Goal: Navigation & Orientation: Find specific page/section

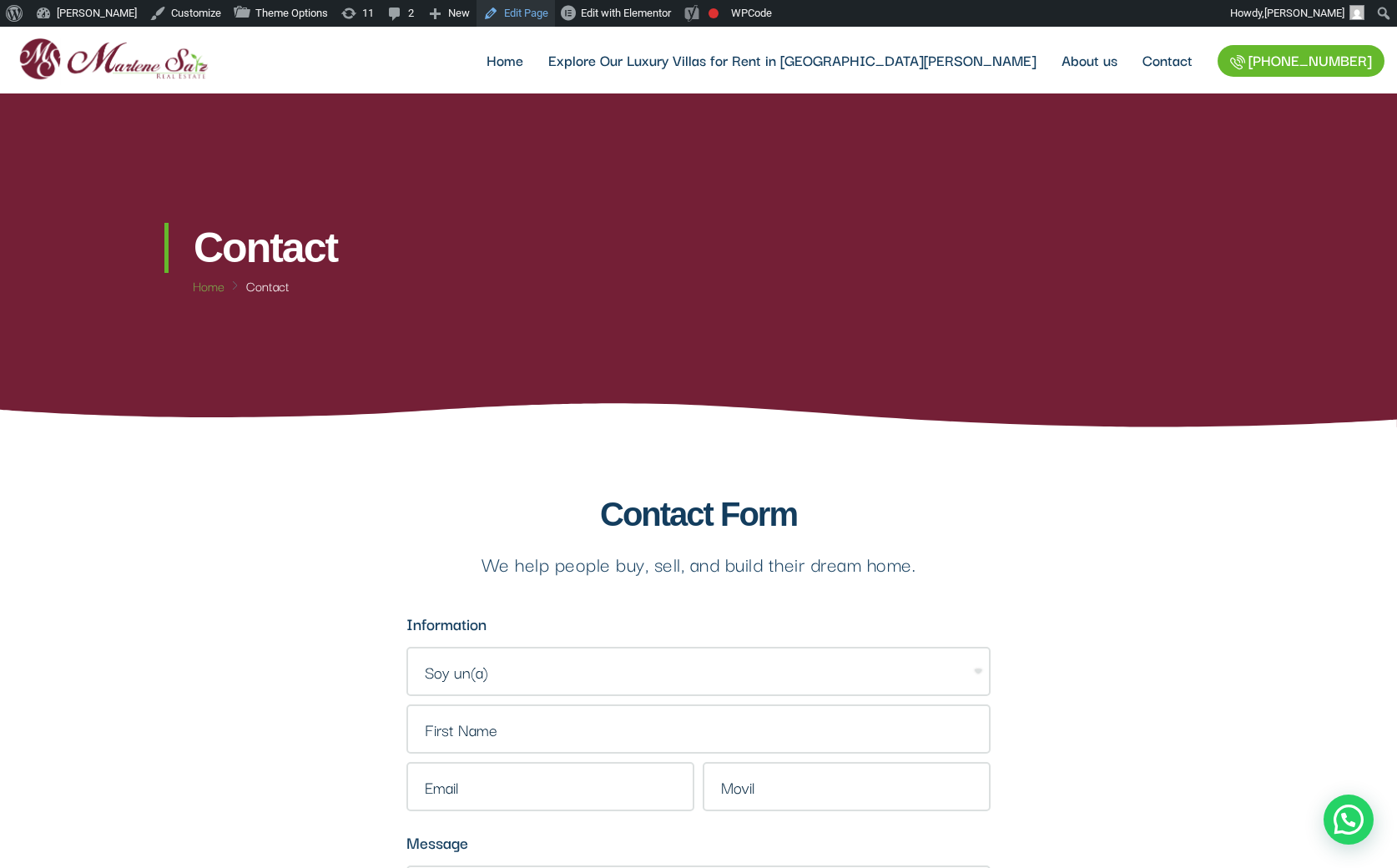
click at [499, 6] on link "Edit Page" at bounding box center [516, 13] width 79 height 27
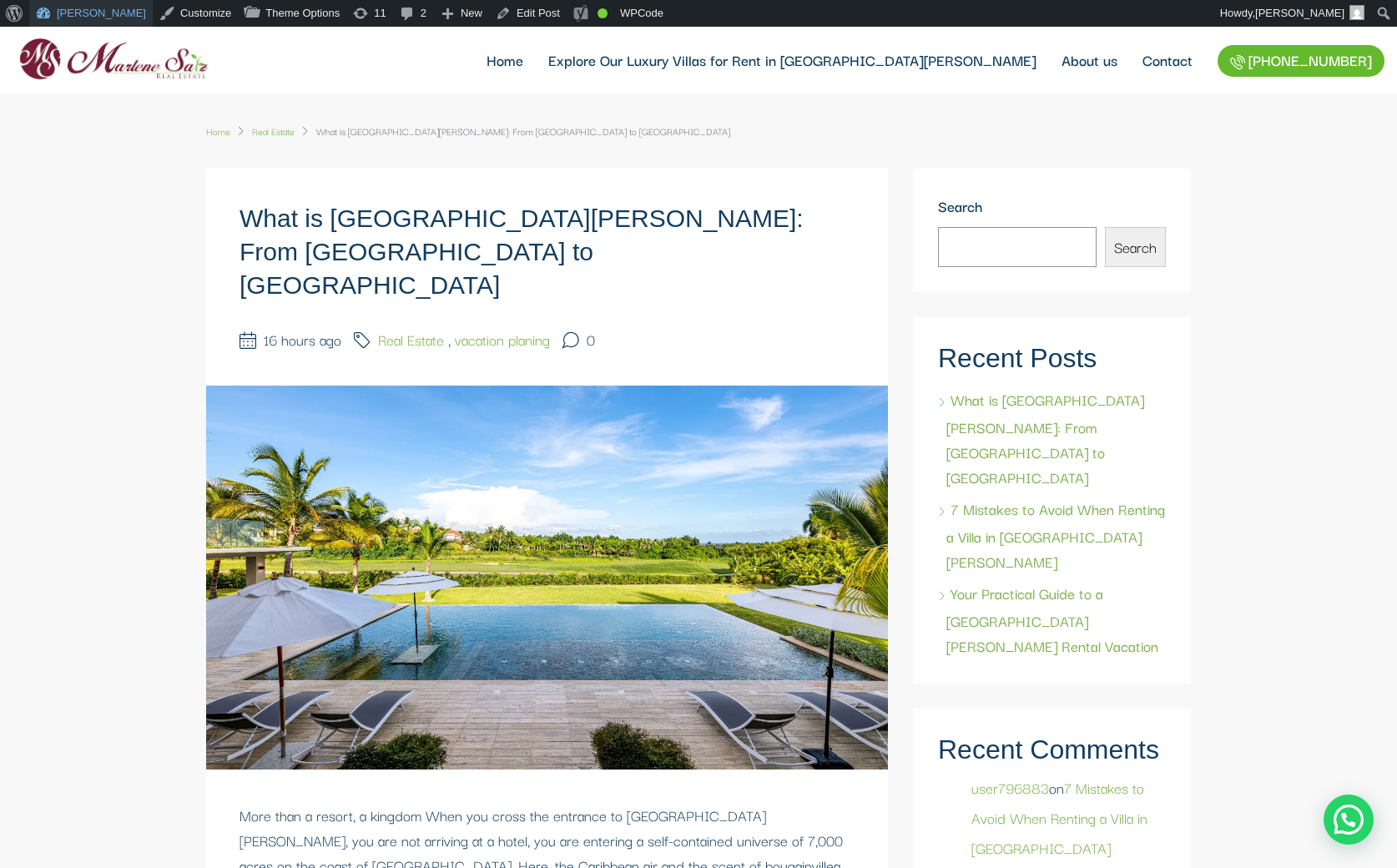
click at [89, 12] on link "[PERSON_NAME]" at bounding box center [91, 13] width 124 height 27
click at [279, 132] on link "Real Estate" at bounding box center [273, 131] width 43 height 25
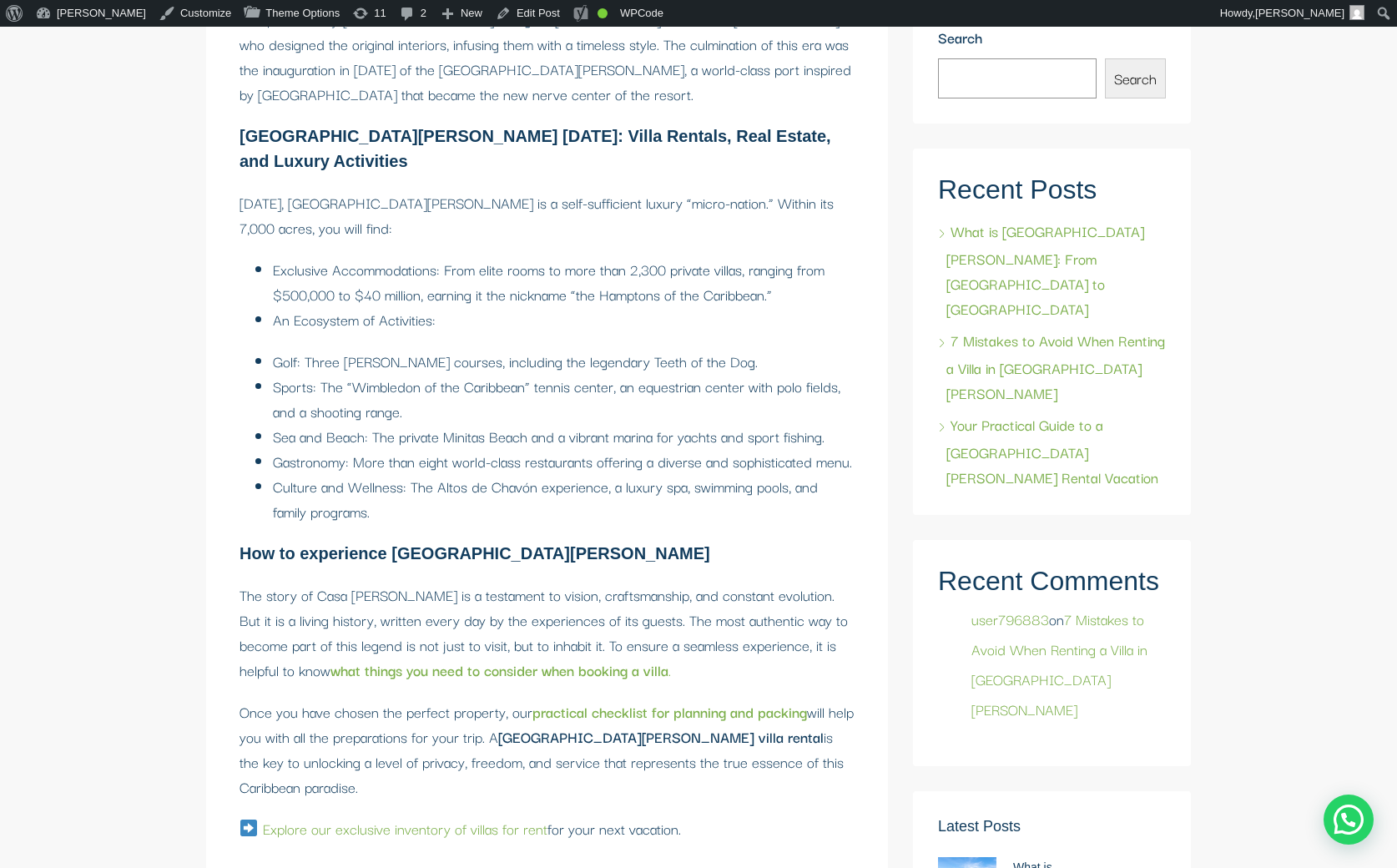
scroll to position [2684, 0]
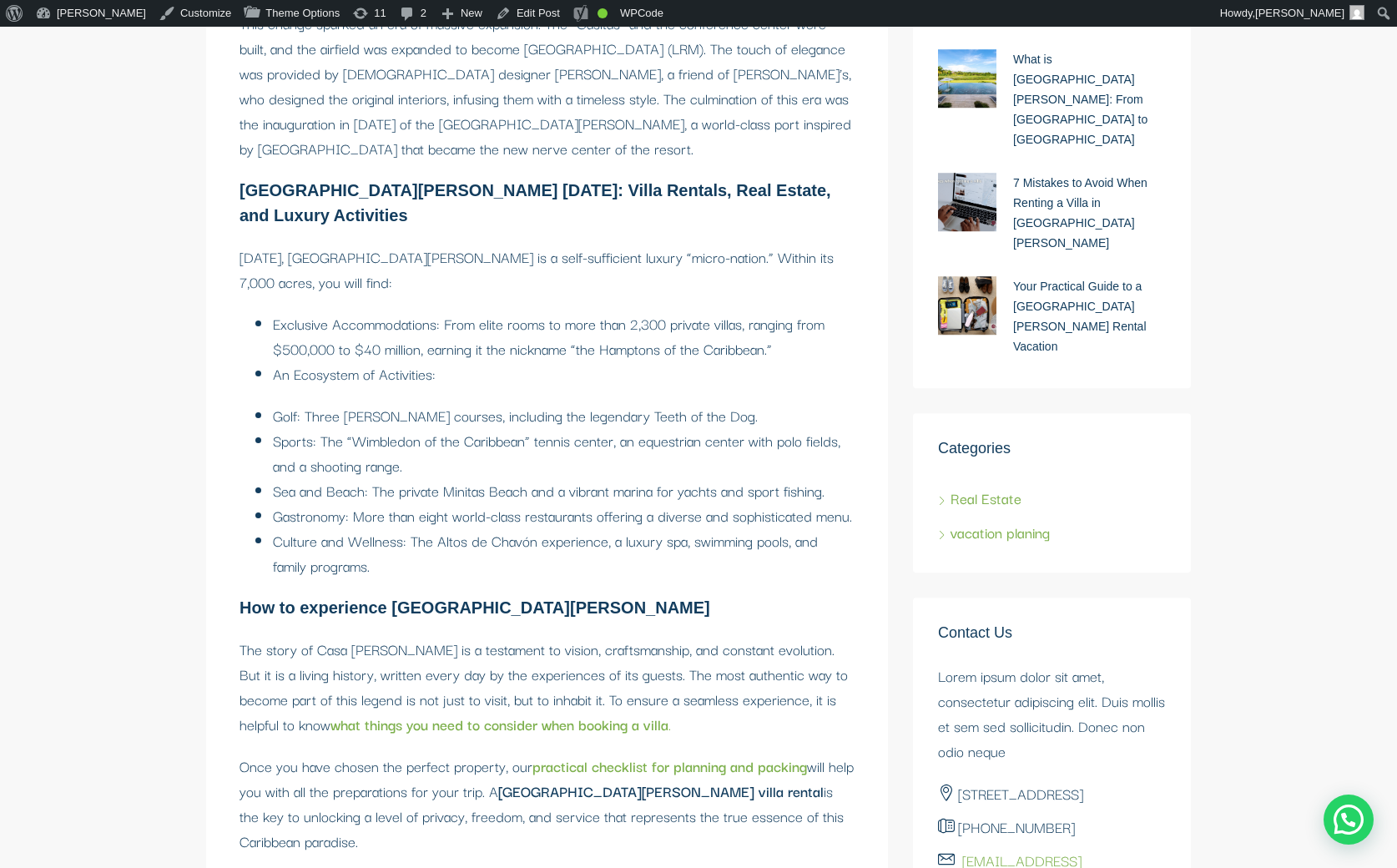
scroll to position [2631, 0]
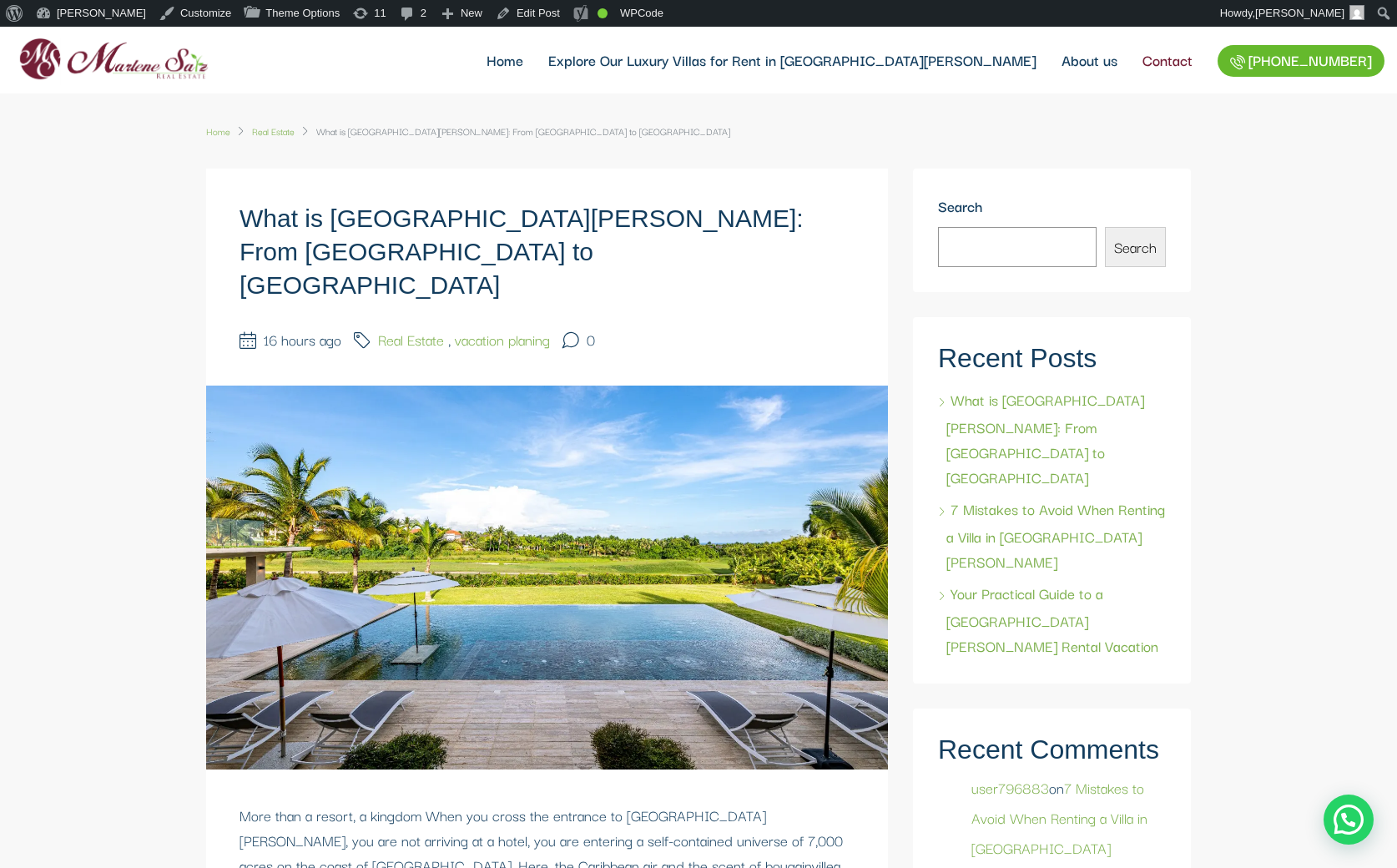
click at [1138, 66] on link "Contact" at bounding box center [1168, 60] width 75 height 67
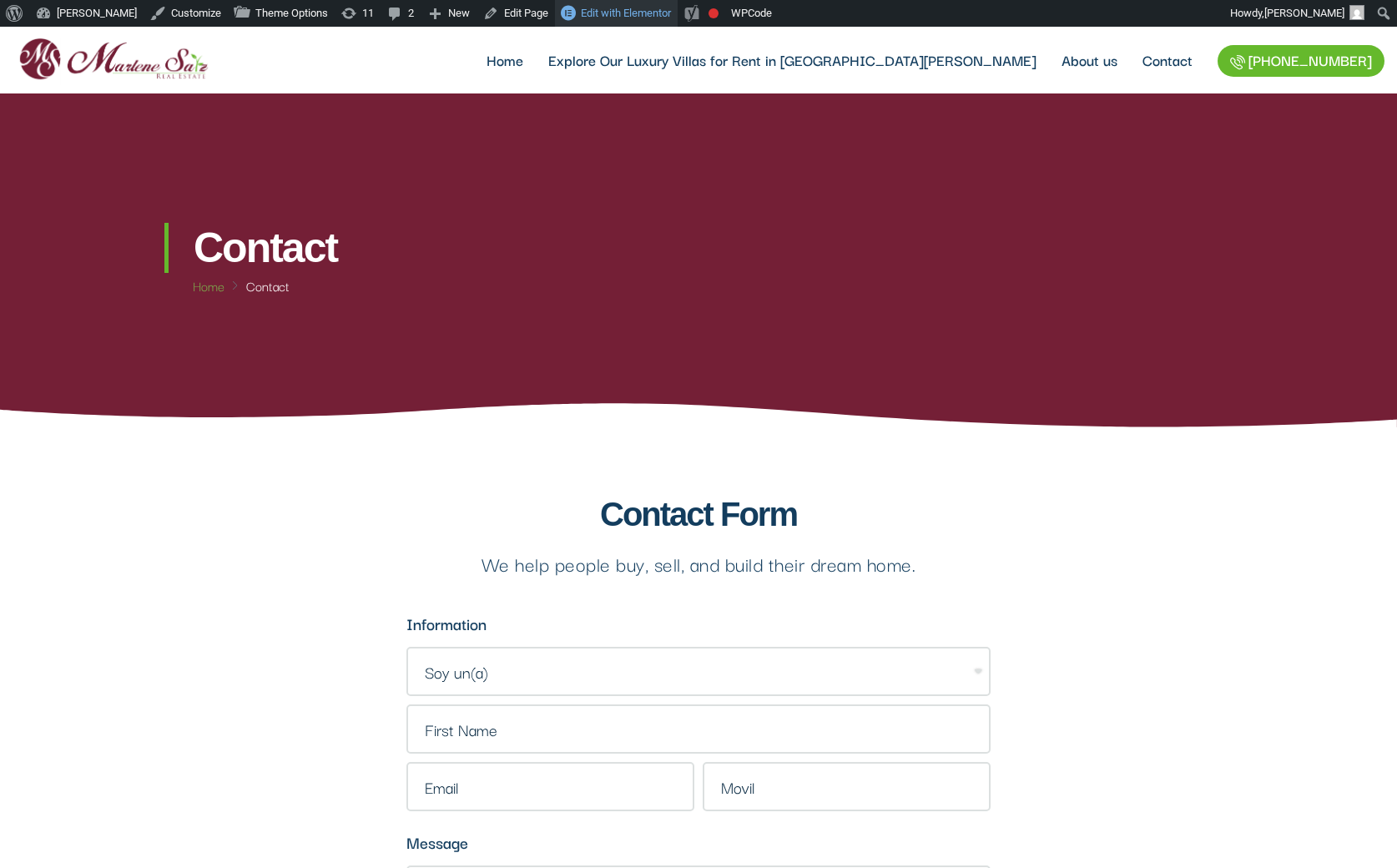
click at [619, 11] on span "Edit with Elementor" at bounding box center [626, 13] width 90 height 13
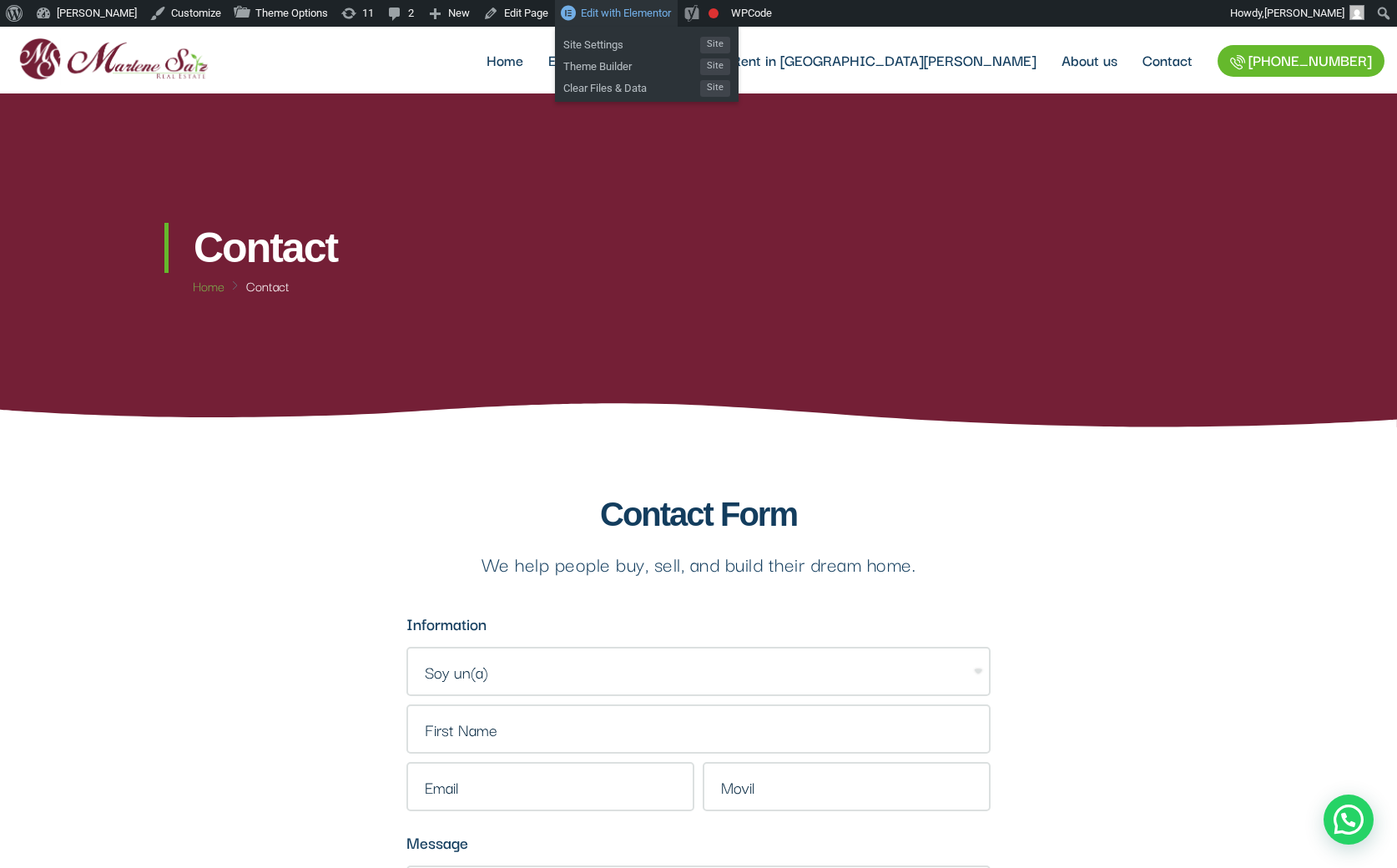
click at [613, 8] on span "Edit with Elementor" at bounding box center [626, 13] width 90 height 13
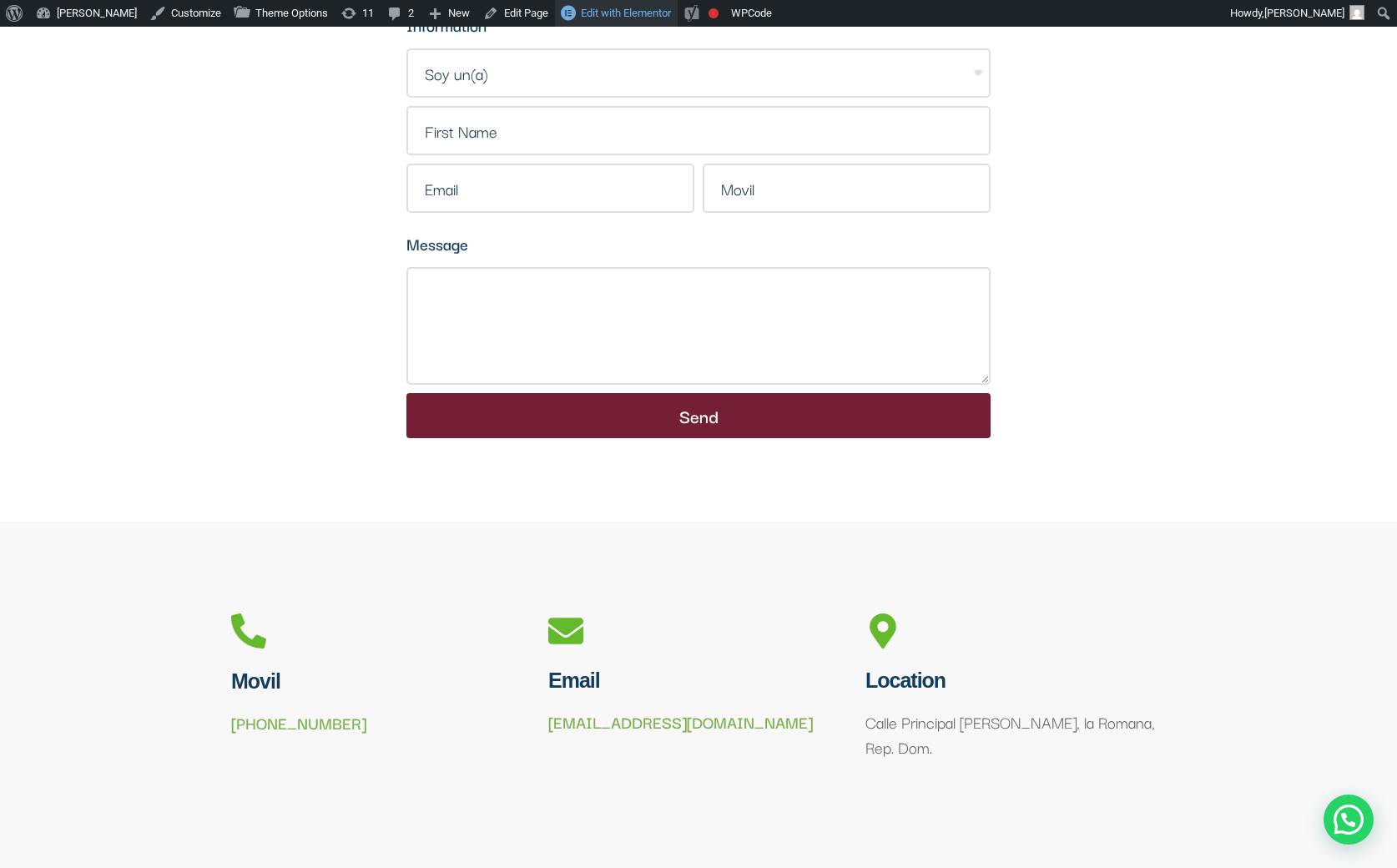
scroll to position [602, 0]
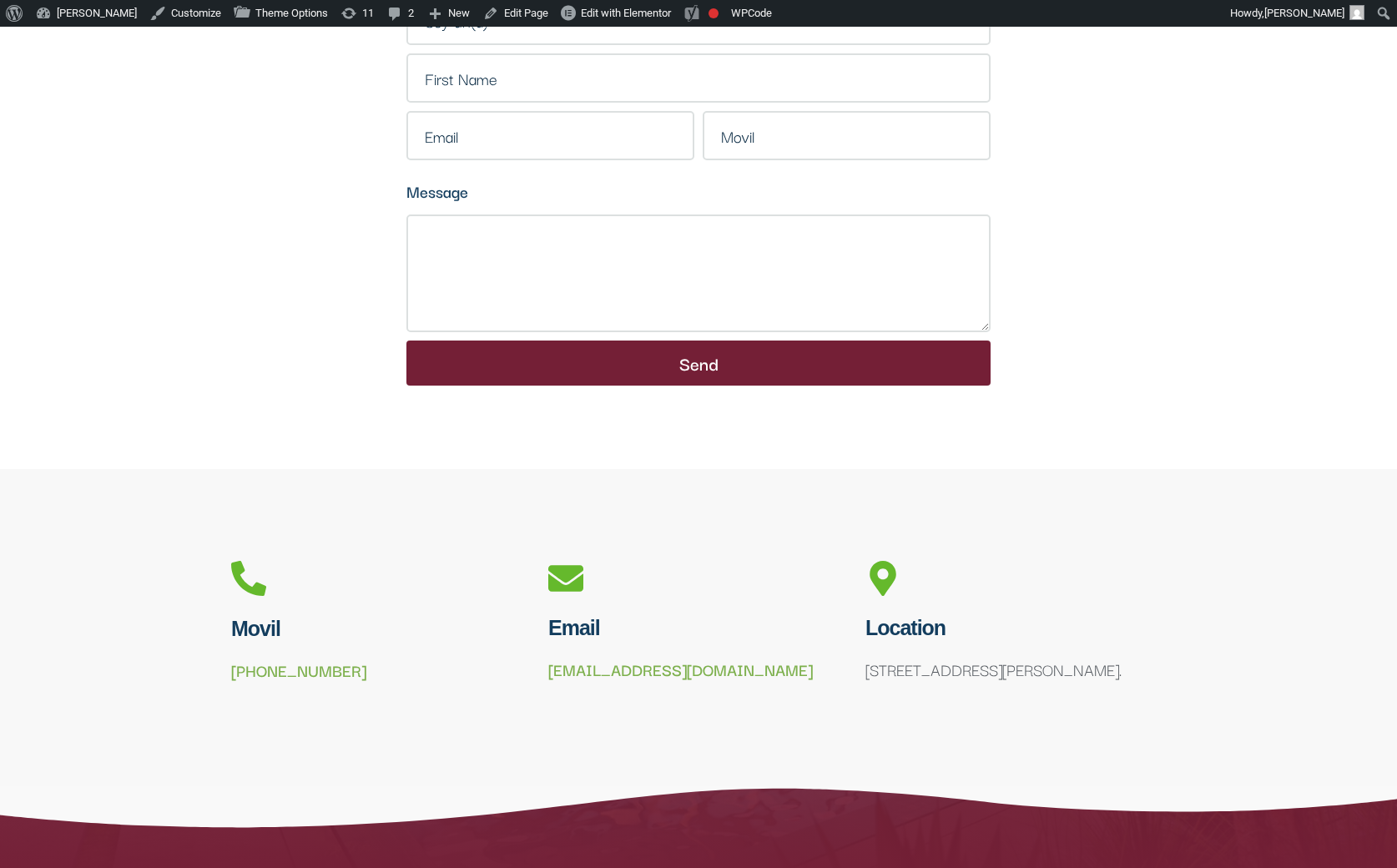
scroll to position [653, 0]
